Goal: Task Accomplishment & Management: Manage account settings

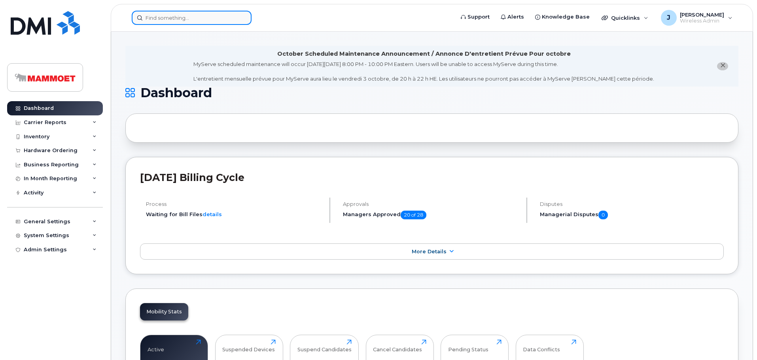
click at [166, 19] on input at bounding box center [192, 18] width 120 height 14
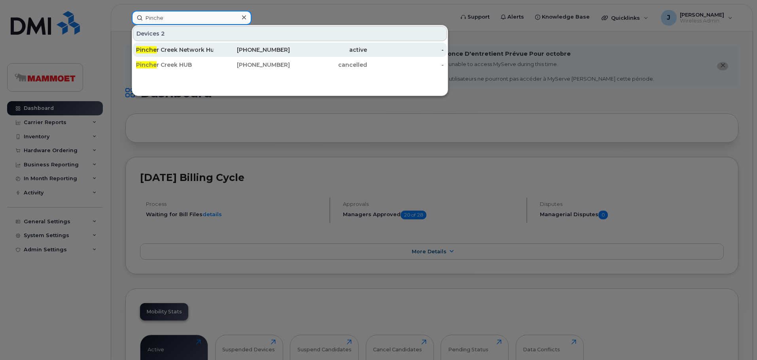
type input "Pinche"
click at [172, 50] on div "Pinche r Creek Network Hub" at bounding box center [174, 50] width 77 height 8
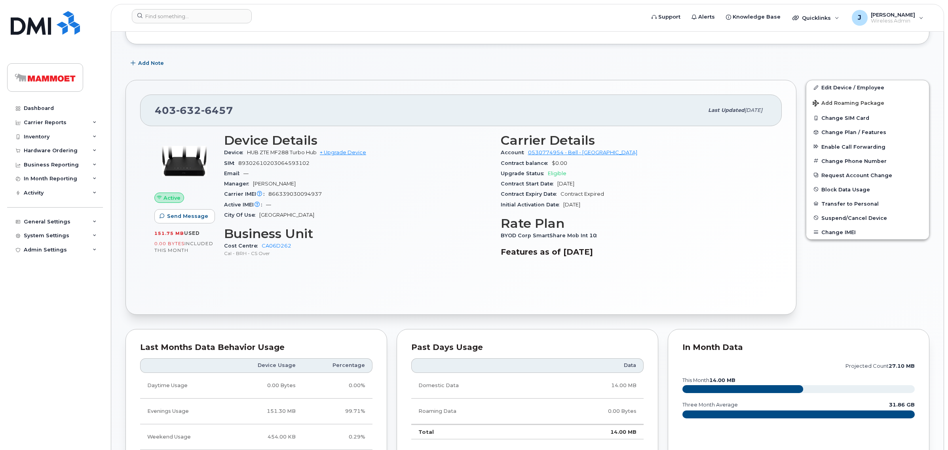
scroll to position [99, 0]
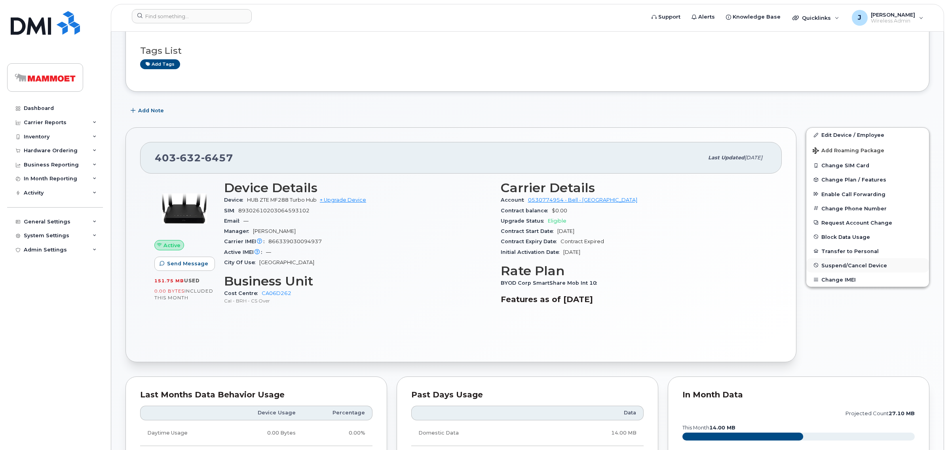
click at [843, 265] on span "Suspend/Cancel Device" at bounding box center [854, 265] width 66 height 6
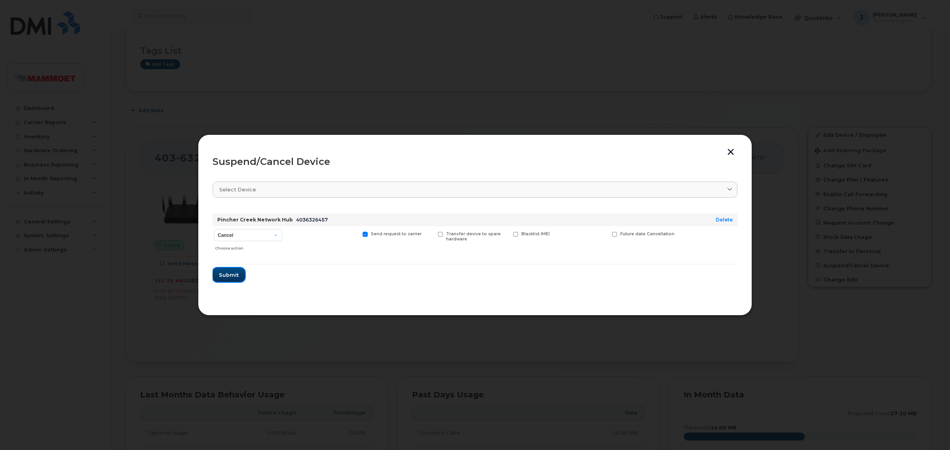
click at [228, 275] on span "Submit" at bounding box center [229, 275] width 20 height 8
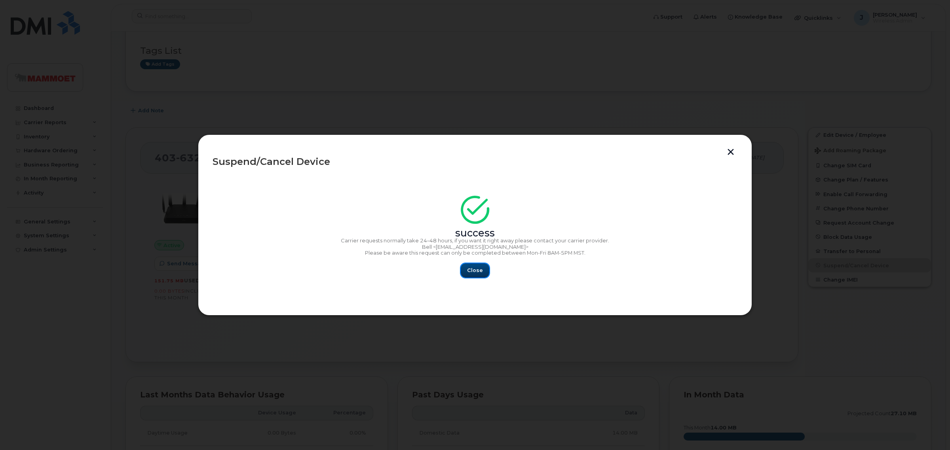
click at [472, 273] on span "Close" at bounding box center [475, 271] width 16 height 8
